Goal: Task Accomplishment & Management: Manage account settings

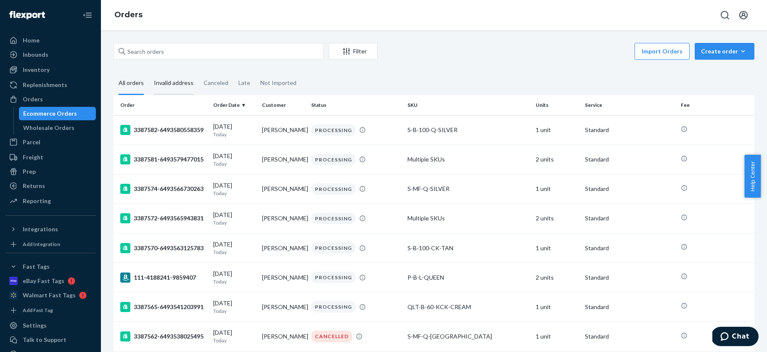
click at [171, 84] on div "Invalid address" at bounding box center [174, 83] width 40 height 23
click at [149, 72] on input "Invalid address" at bounding box center [149, 72] width 0 height 0
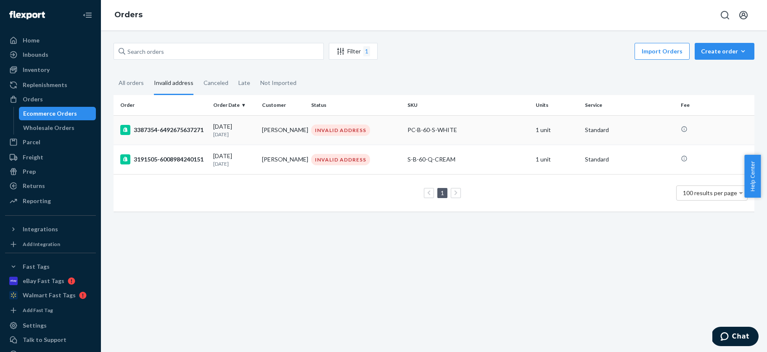
click at [178, 129] on div "3387354-6492675637271" at bounding box center [163, 130] width 86 height 10
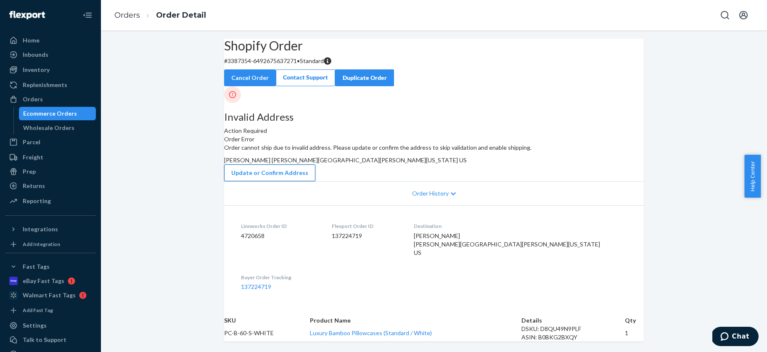
click at [315, 181] on button "Update or Confirm Address" at bounding box center [269, 172] width 91 height 17
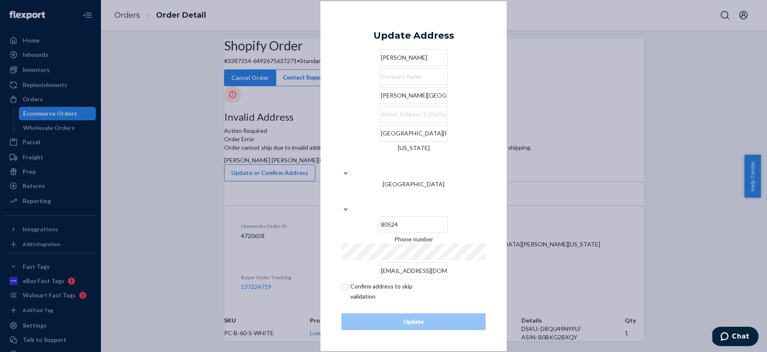
click at [380, 104] on input "[PERSON_NAME][GEOGRAPHIC_DATA]" at bounding box center [414, 95] width 68 height 17
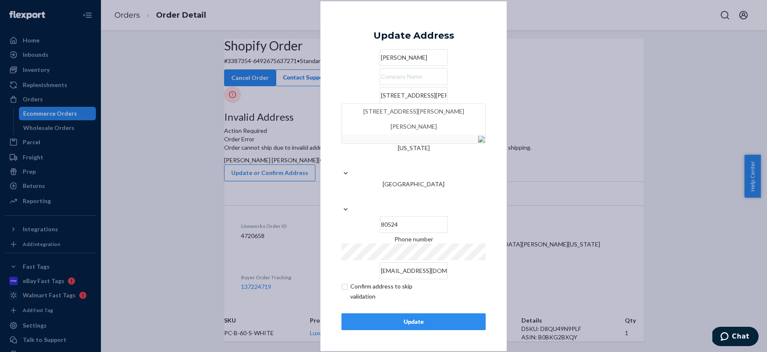
type input "[STREET_ADDRESS][PERSON_NAME]"
drag, startPoint x: 503, startPoint y: 84, endPoint x: 497, endPoint y: 90, distance: 8.3
click at [502, 86] on div "× Update Address [PERSON_NAME] [STREET_ADDRESS][PERSON_NAME][PERSON_NAME][PERSO…" at bounding box center [413, 176] width 186 height 350
click at [412, 317] on div "Update" at bounding box center [413, 321] width 130 height 8
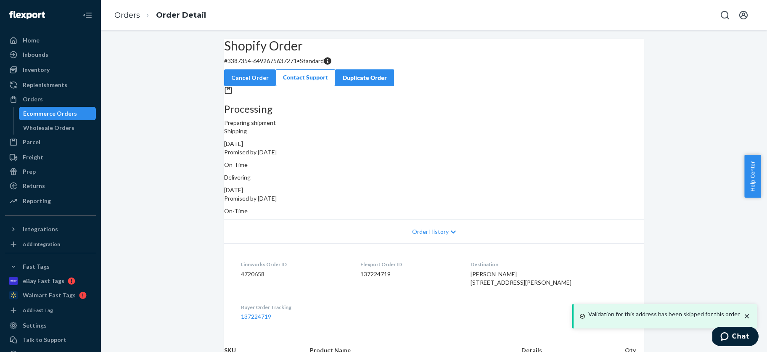
click at [42, 110] on div "Ecommerce Orders" at bounding box center [50, 113] width 54 height 8
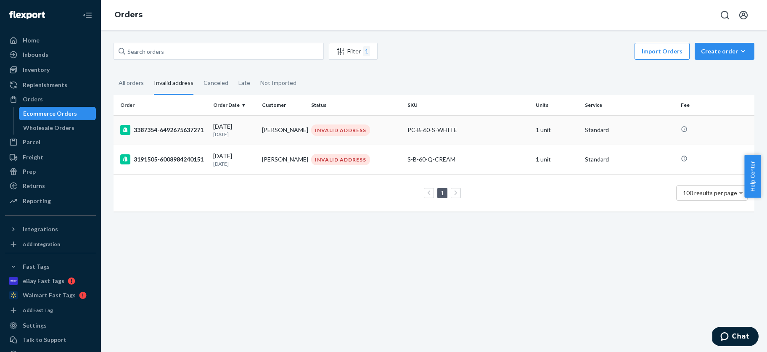
click at [173, 128] on div "3387354-6492675637271" at bounding box center [163, 130] width 86 height 10
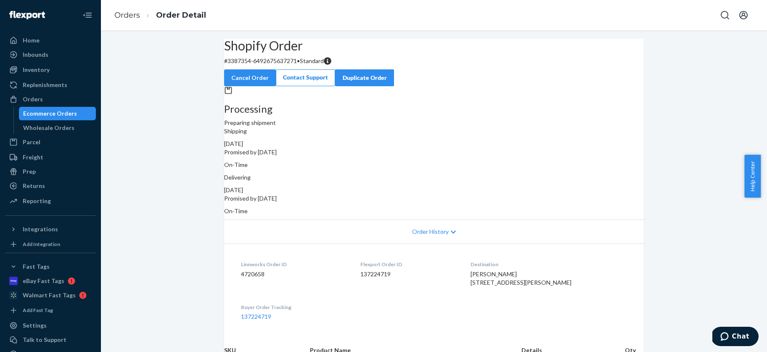
click at [52, 111] on div "Ecommerce Orders" at bounding box center [50, 113] width 54 height 8
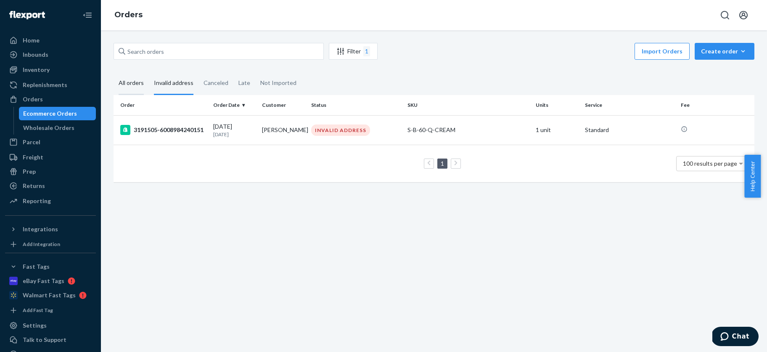
click at [133, 83] on div "All orders" at bounding box center [131, 83] width 25 height 23
click at [114, 72] on input "All orders" at bounding box center [114, 72] width 0 height 0
click at [133, 83] on div "All orders" at bounding box center [131, 83] width 25 height 23
click at [114, 72] on input "All orders" at bounding box center [114, 72] width 0 height 0
